Goal: Transaction & Acquisition: Purchase product/service

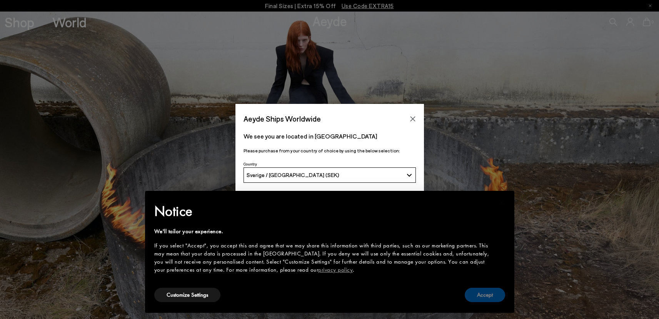
click at [497, 291] on button "Accept" at bounding box center [485, 295] width 40 height 14
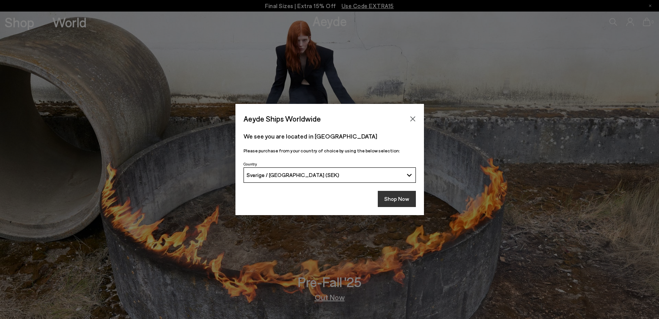
click at [404, 192] on button "Shop Now" at bounding box center [397, 199] width 38 height 16
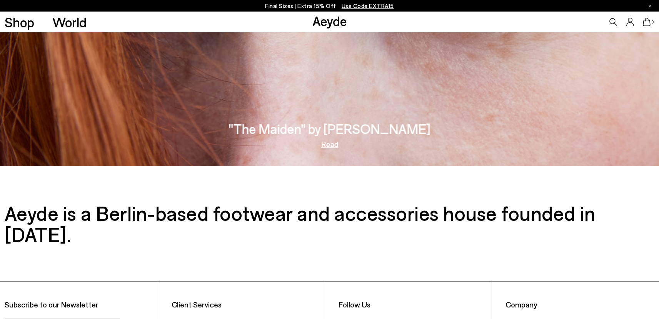
scroll to position [1451, 0]
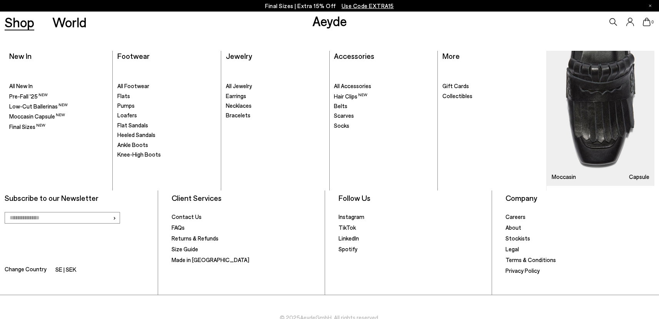
click at [4, 13] on div "Shop World" at bounding box center [43, 22] width 87 height 21
click at [132, 84] on span "All Footwear" at bounding box center [133, 85] width 32 height 7
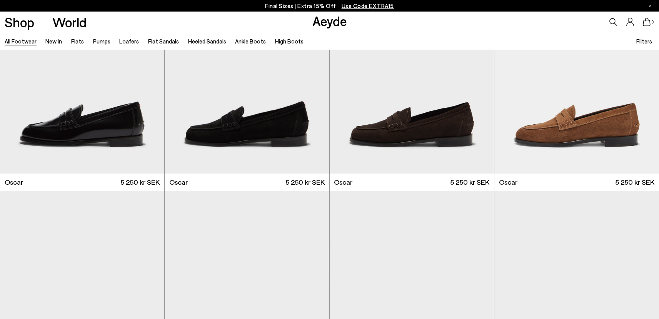
scroll to position [1536, 0]
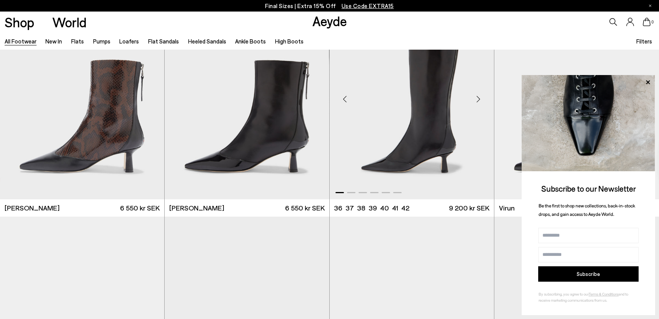
scroll to position [2987, 0]
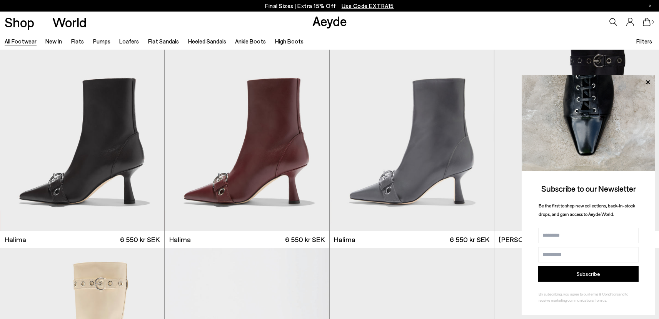
scroll to position [5404, 0]
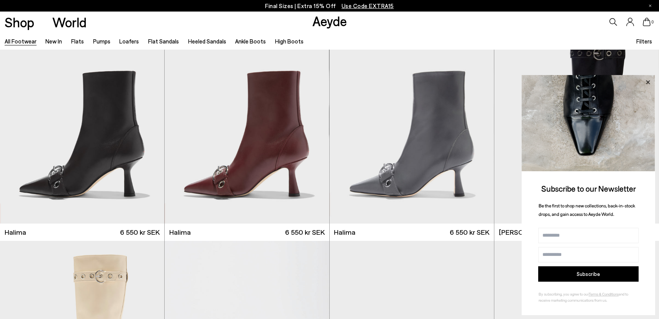
click at [648, 81] on icon at bounding box center [648, 82] width 4 height 4
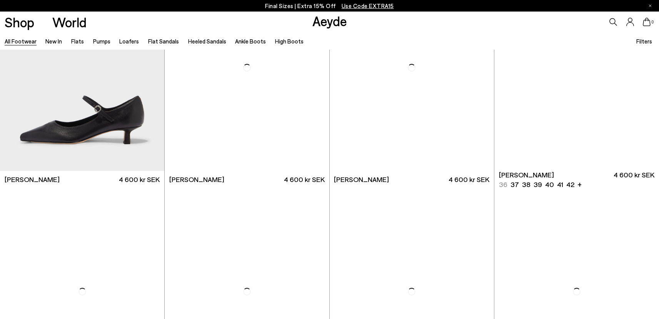
scroll to position [9040, 0]
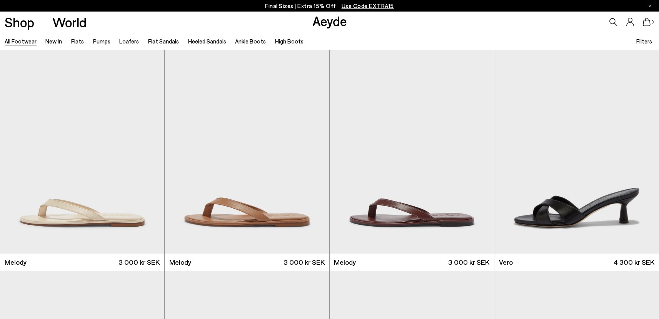
scroll to position [10929, 0]
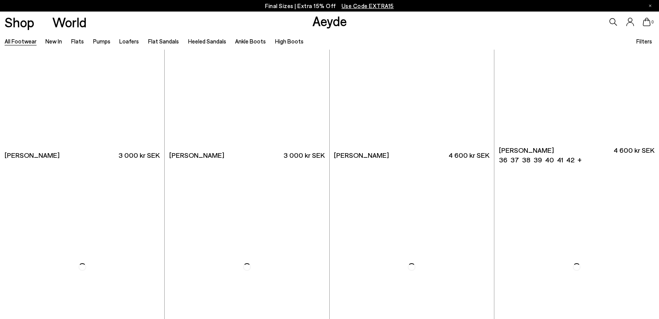
scroll to position [12280, 0]
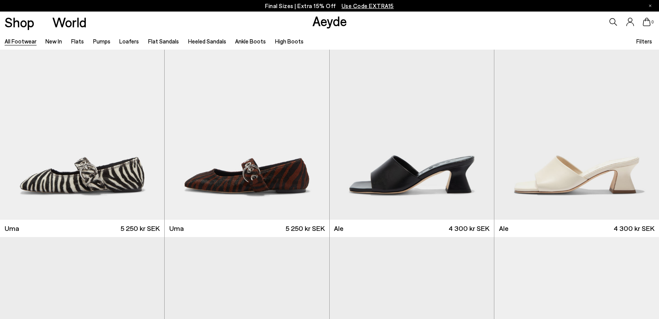
scroll to position [13916, 0]
